Goal: Task Accomplishment & Management: Use online tool/utility

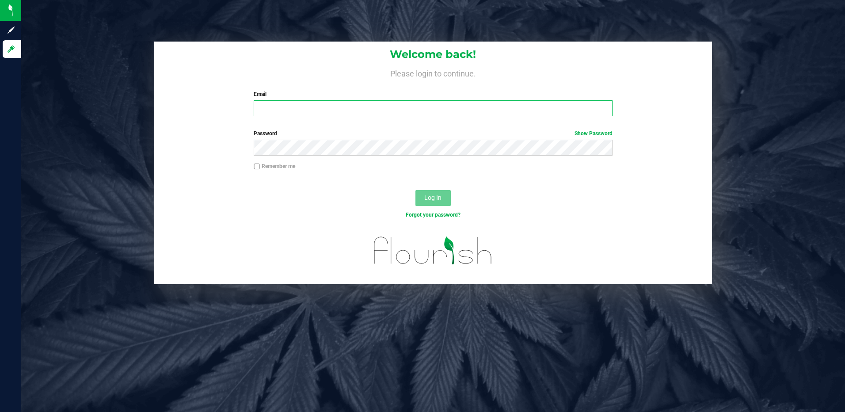
click at [266, 109] on input "Email" at bounding box center [433, 108] width 359 height 16
type input "[EMAIL_ADDRESS][DOMAIN_NAME]"
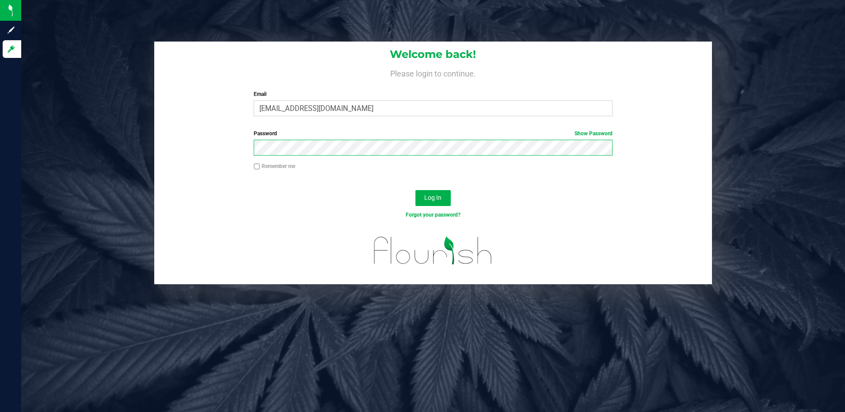
click at [415, 190] on button "Log In" at bounding box center [432, 198] width 35 height 16
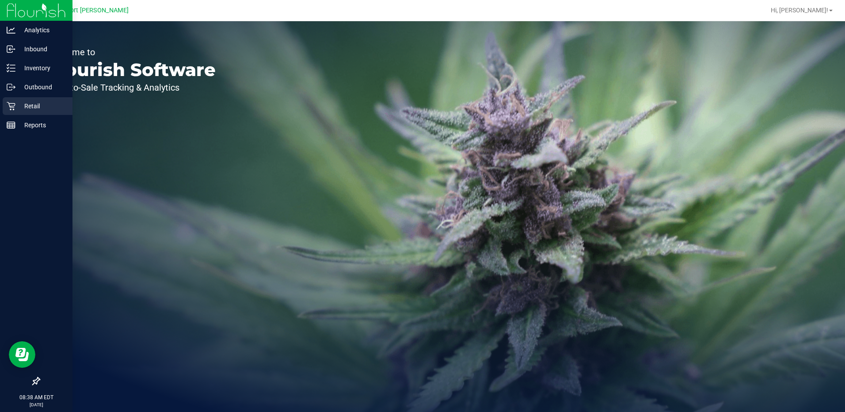
drag, startPoint x: 31, startPoint y: 105, endPoint x: 47, endPoint y: 98, distance: 16.8
click at [31, 105] on p "Retail" at bounding box center [41, 106] width 53 height 11
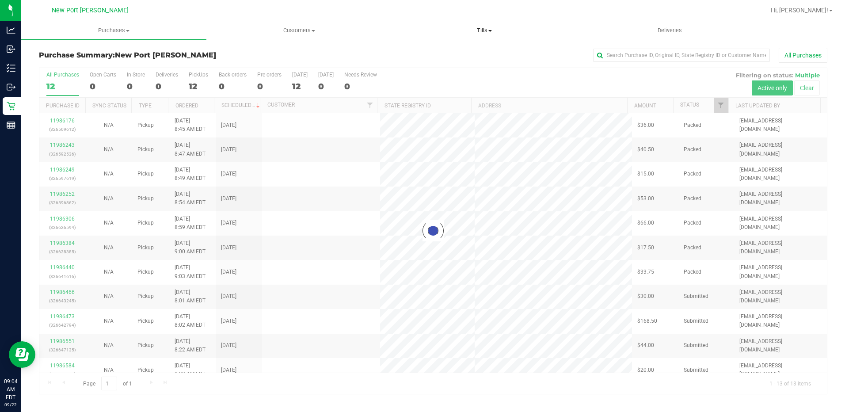
click at [490, 32] on span "Tills" at bounding box center [484, 31] width 184 height 8
click at [426, 52] on span "Manage tills" at bounding box center [422, 53] width 60 height 8
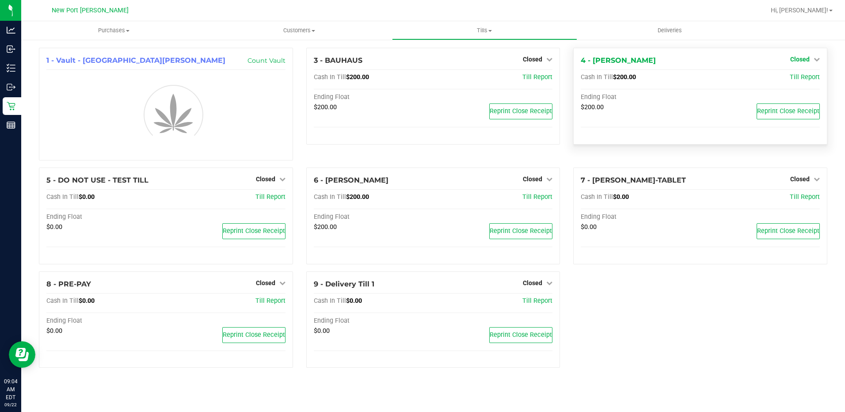
click at [817, 61] on icon at bounding box center [816, 59] width 6 height 6
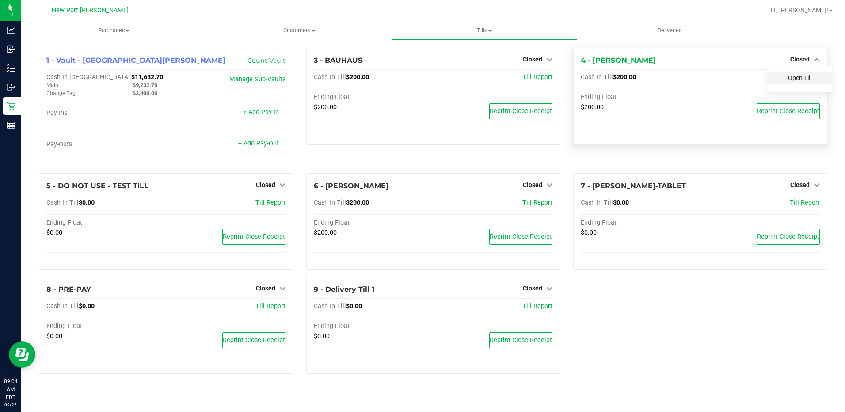
click at [798, 77] on link "Open Till" at bounding box center [799, 77] width 23 height 7
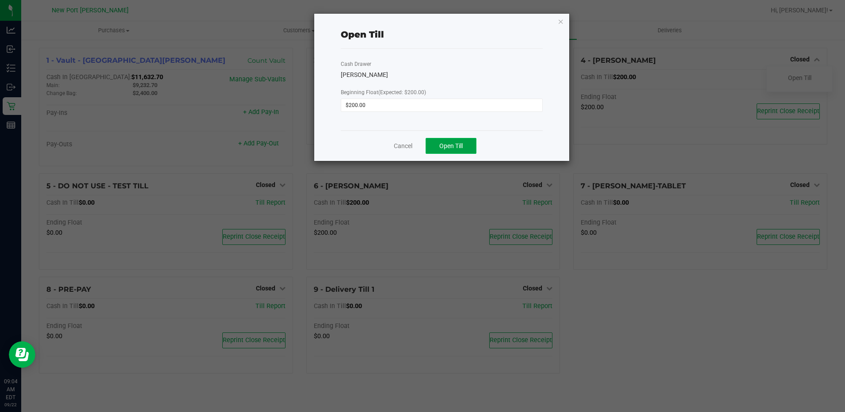
click at [443, 149] on span "Open Till" at bounding box center [450, 145] width 23 height 7
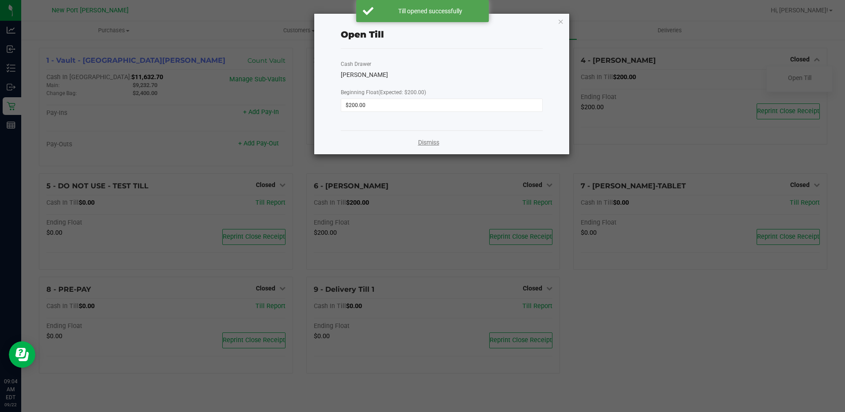
click at [425, 143] on link "Dismiss" at bounding box center [428, 142] width 21 height 9
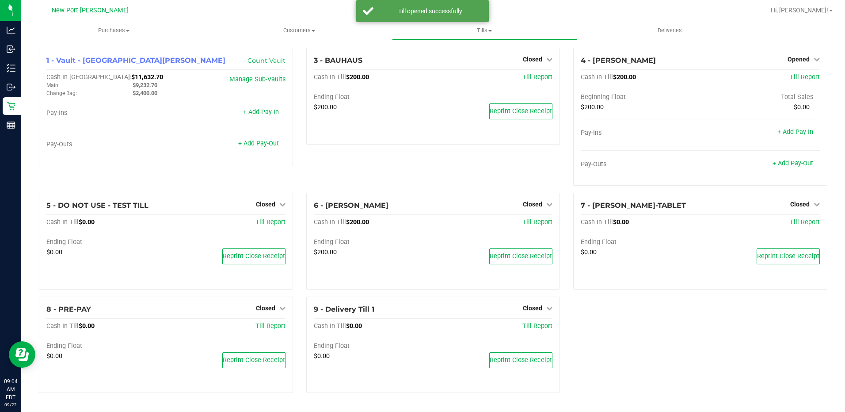
click at [281, 291] on div "5 - DO NOT USE - TEST TILL Closed Open Till Cash In Till $0.00 Till Report Endi…" at bounding box center [165, 245] width 267 height 104
click at [283, 310] on icon at bounding box center [282, 308] width 6 height 6
click at [260, 325] on link "Open Till" at bounding box center [265, 326] width 23 height 7
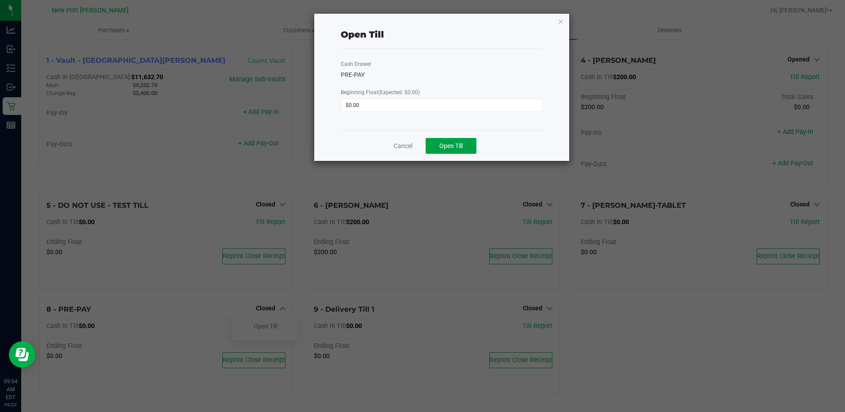
click at [460, 142] on span "Open Till" at bounding box center [450, 145] width 23 height 7
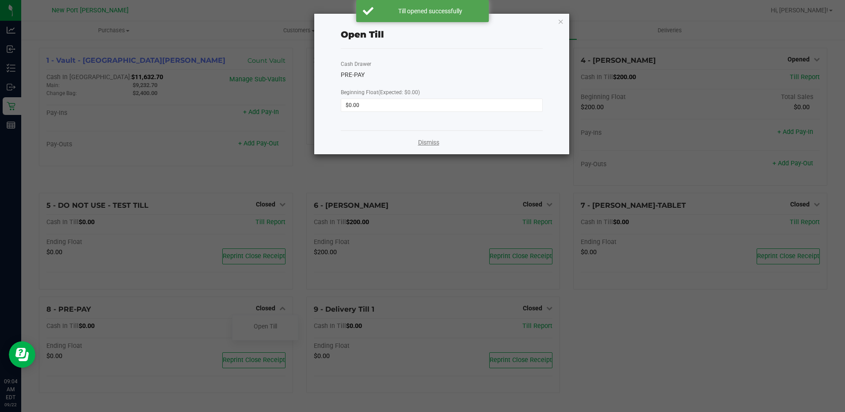
click at [433, 141] on link "Dismiss" at bounding box center [428, 142] width 21 height 9
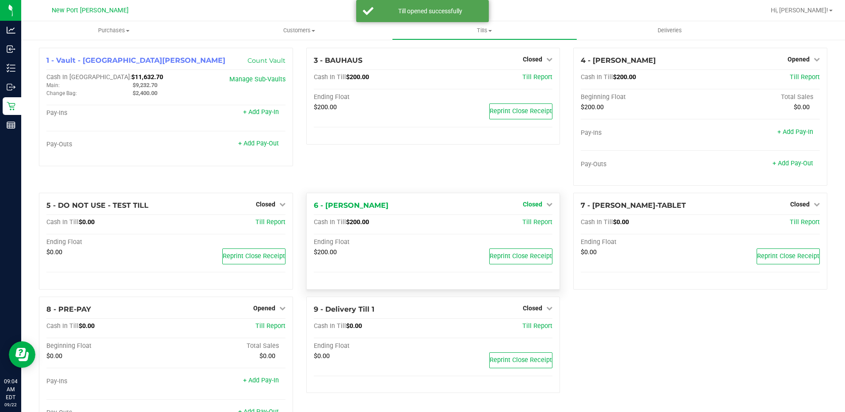
click at [546, 205] on icon at bounding box center [549, 204] width 6 height 6
click at [528, 223] on link "Open Till" at bounding box center [531, 222] width 23 height 7
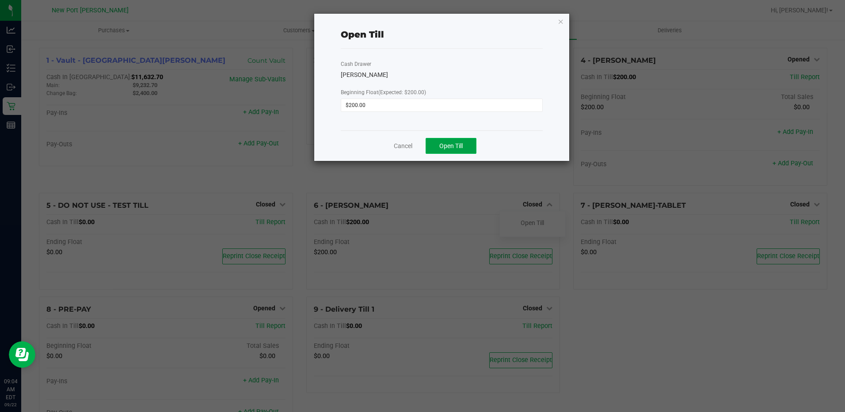
click at [446, 144] on span "Open Till" at bounding box center [450, 145] width 23 height 7
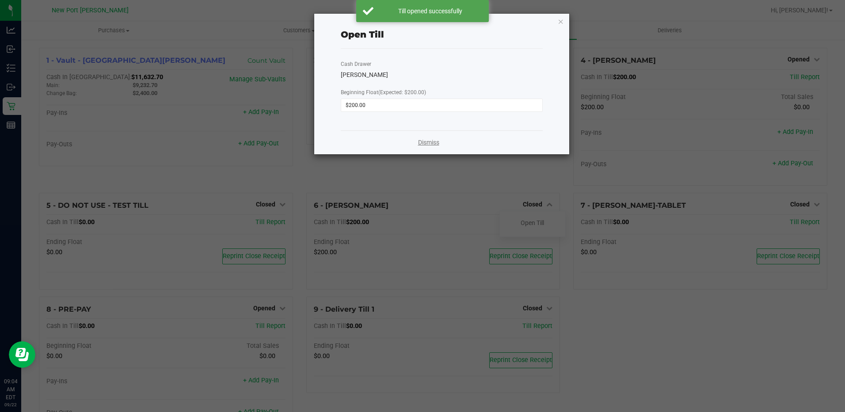
click at [428, 142] on link "Dismiss" at bounding box center [428, 142] width 21 height 9
